Goal: Information Seeking & Learning: Learn about a topic

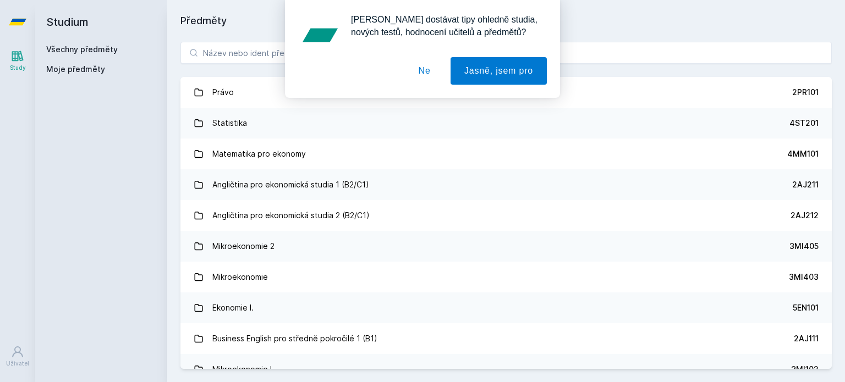
click at [427, 70] on button "Ne" at bounding box center [425, 71] width 40 height 28
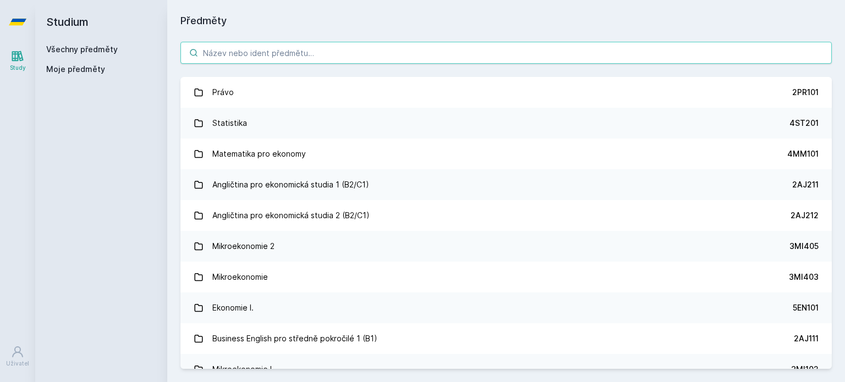
click at [321, 59] on input "search" at bounding box center [506, 53] width 652 height 22
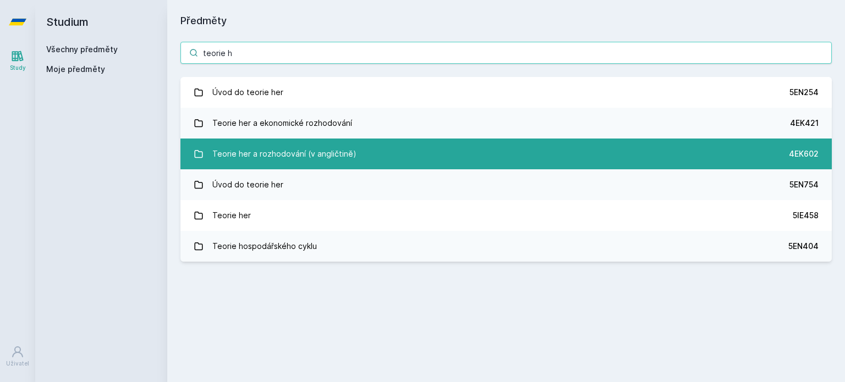
type input "teorie h"
click at [322, 144] on div "Teorie her a rozhodování (v angličtině)" at bounding box center [284, 154] width 144 height 22
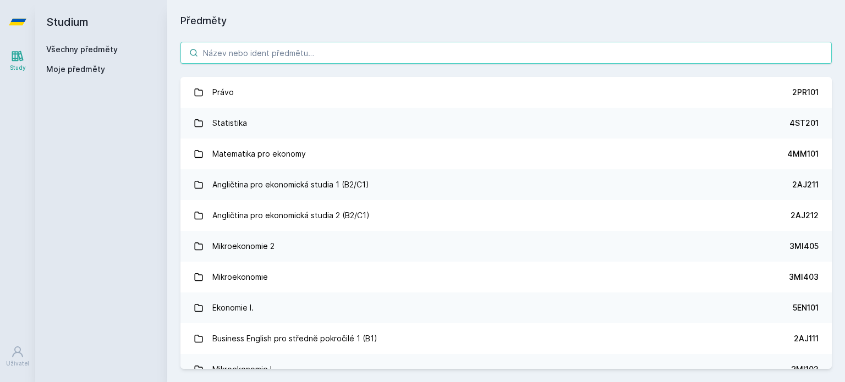
click at [261, 50] on input "search" at bounding box center [506, 53] width 652 height 22
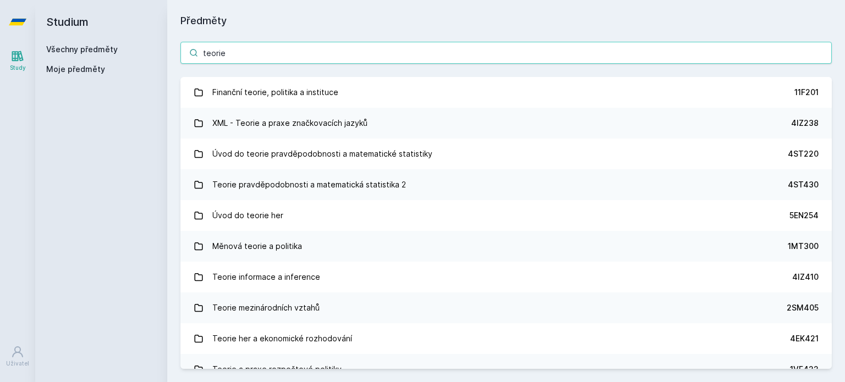
type input "teorie"
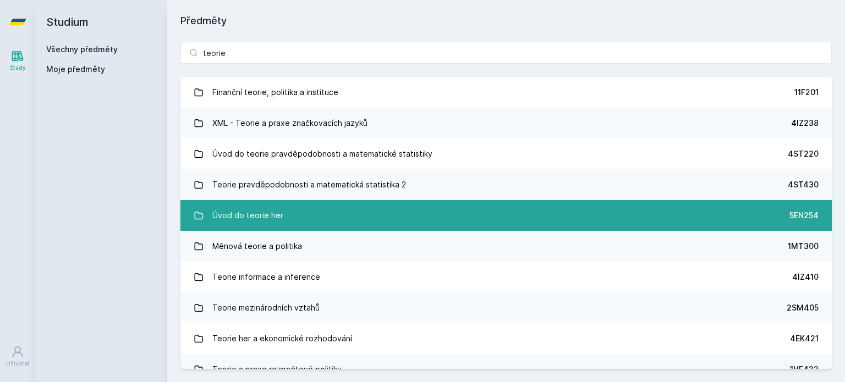
click at [264, 211] on div "Úvod do teorie her" at bounding box center [247, 216] width 71 height 22
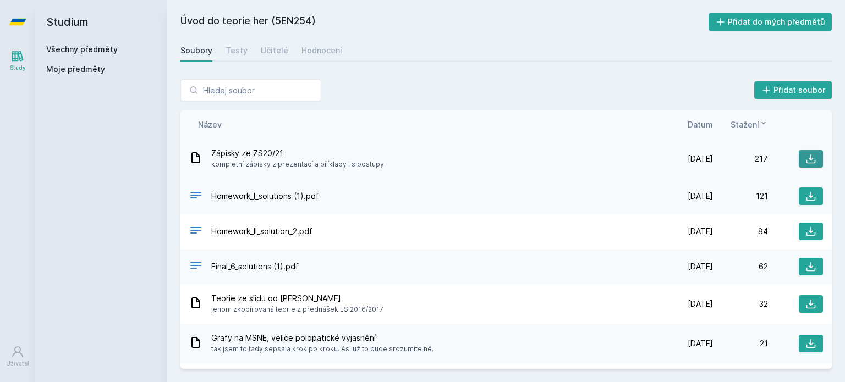
click at [806, 160] on icon at bounding box center [811, 159] width 11 height 11
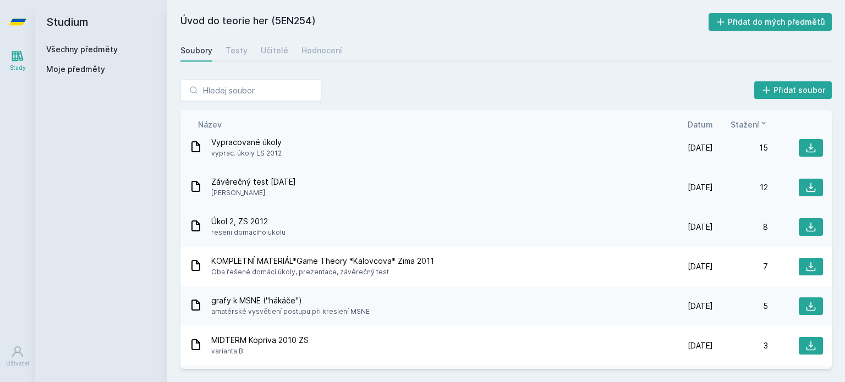
scroll to position [220, 0]
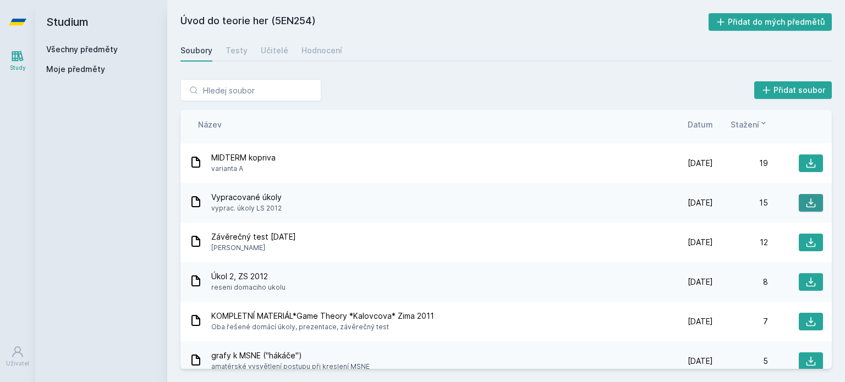
click at [806, 203] on icon at bounding box center [811, 203] width 11 height 11
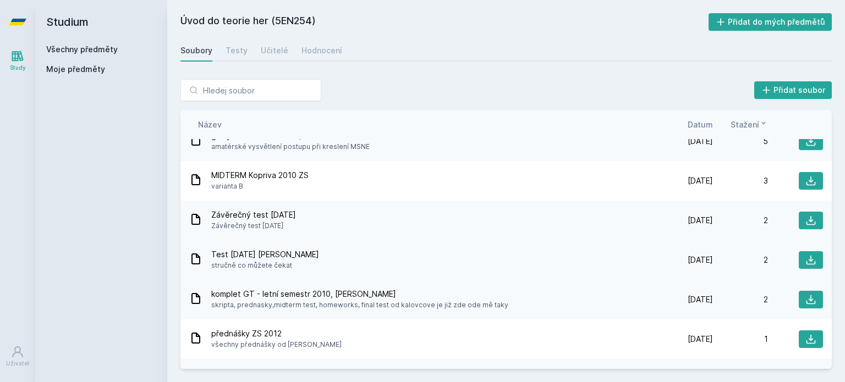
scroll to position [495, 0]
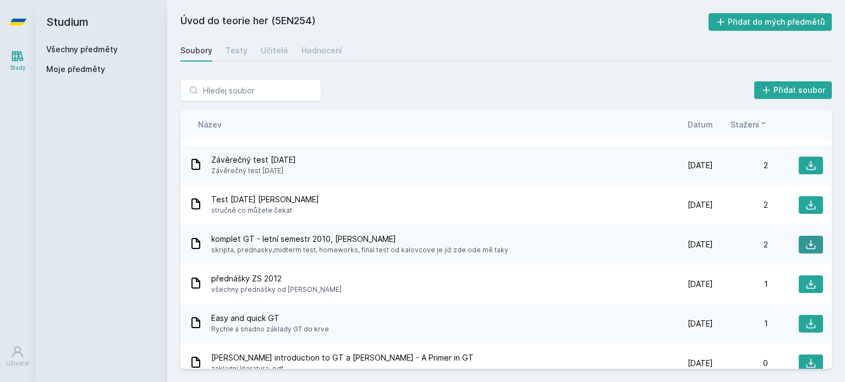
click at [799, 247] on button at bounding box center [811, 245] width 24 height 18
click at [445, 110] on div "Název Datum Stažení" at bounding box center [506, 124] width 652 height 29
click at [799, 244] on button at bounding box center [811, 245] width 24 height 18
